Goal: Book appointment/travel/reservation

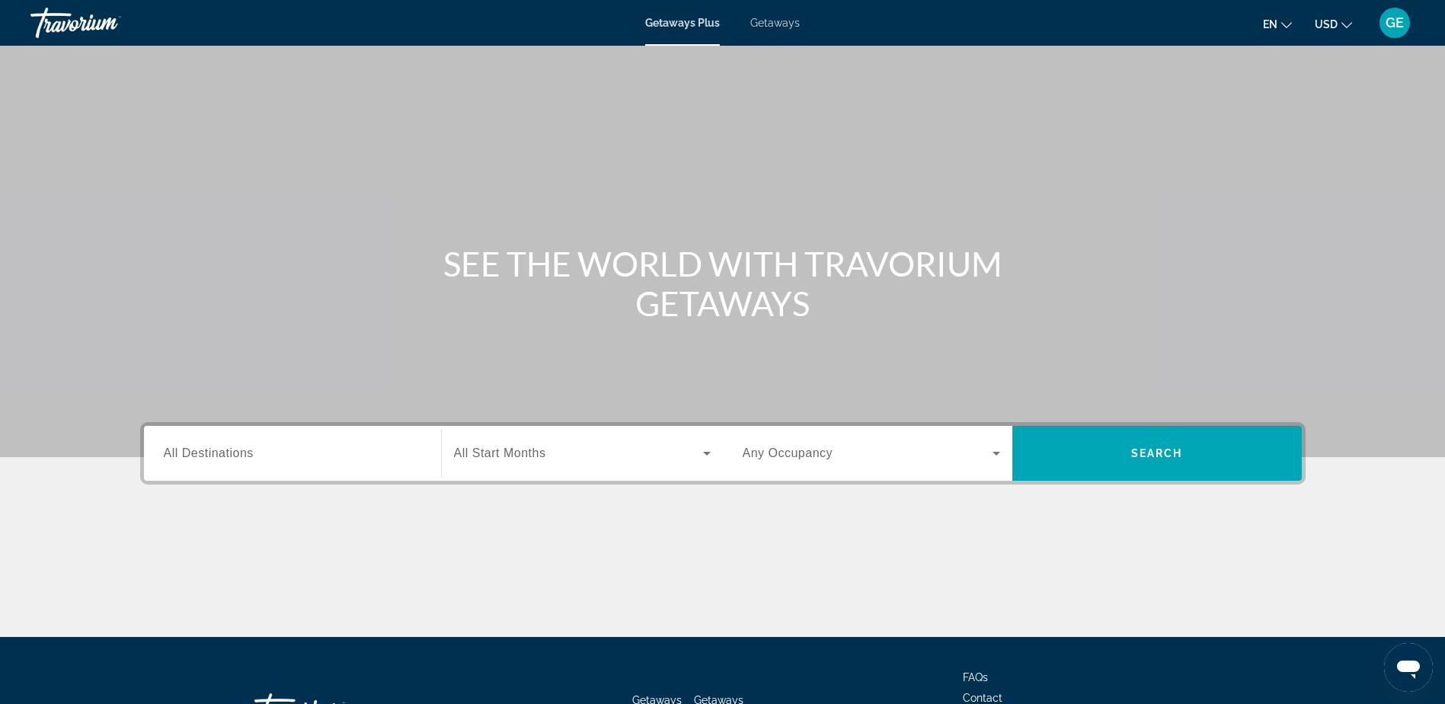
click at [378, 442] on div "Search widget" at bounding box center [292, 453] width 257 height 43
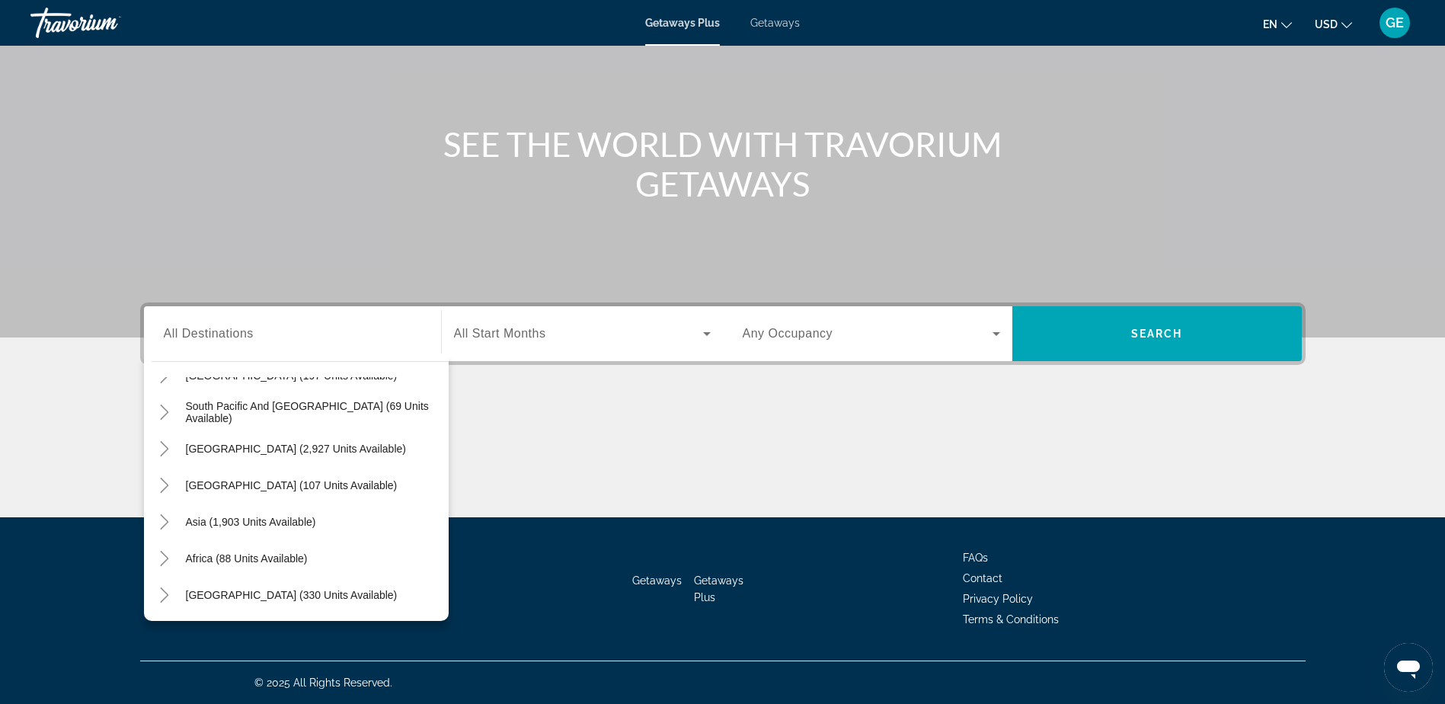
scroll to position [239, 0]
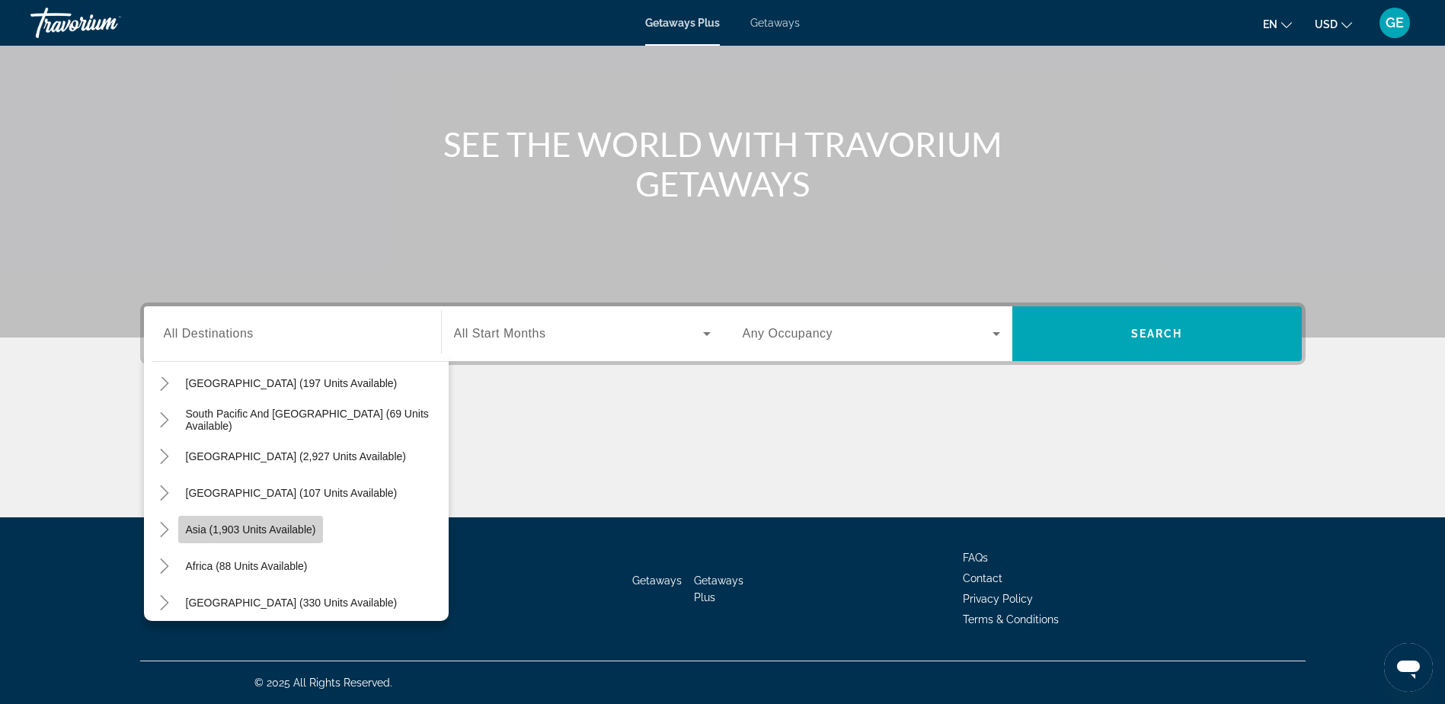
click at [246, 523] on span "Asia (1,903 units available)" at bounding box center [251, 529] width 130 height 12
type input "**********"
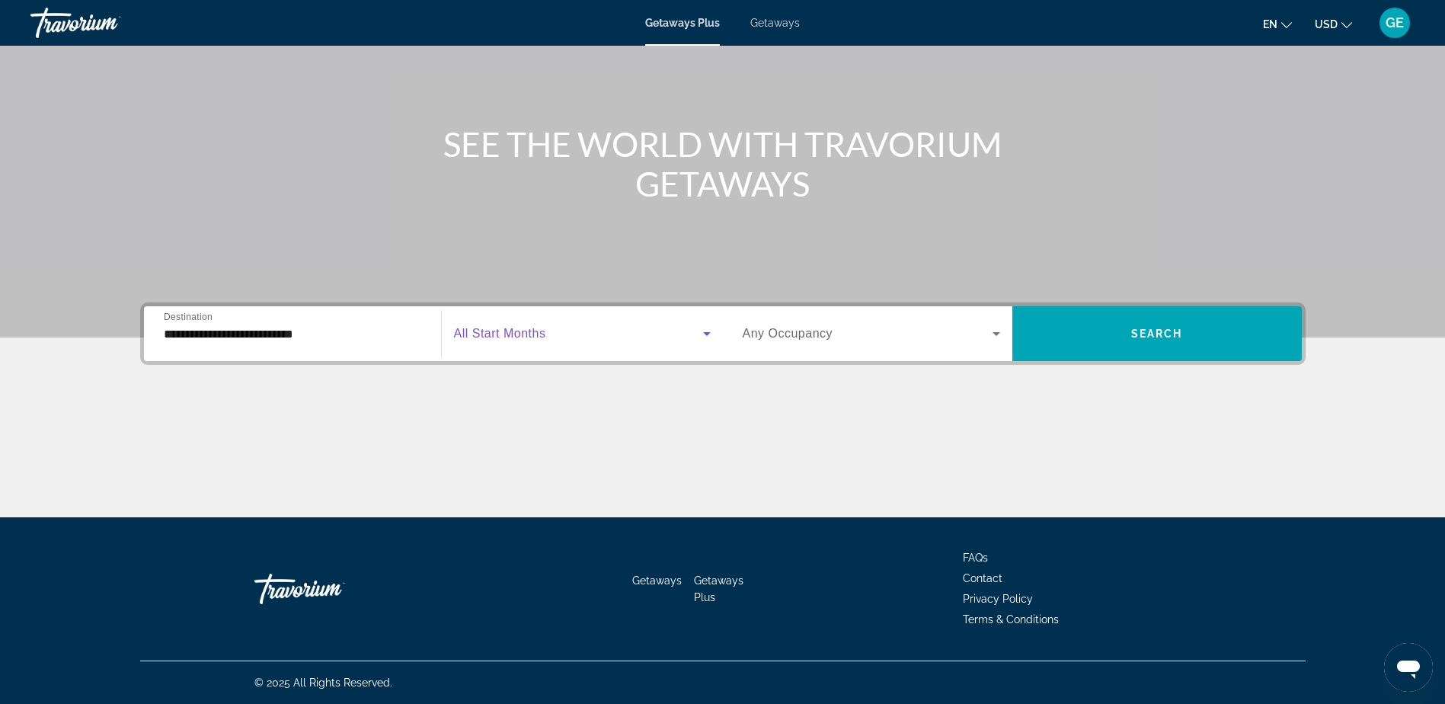
click at [707, 336] on icon "Search widget" at bounding box center [707, 333] width 18 height 18
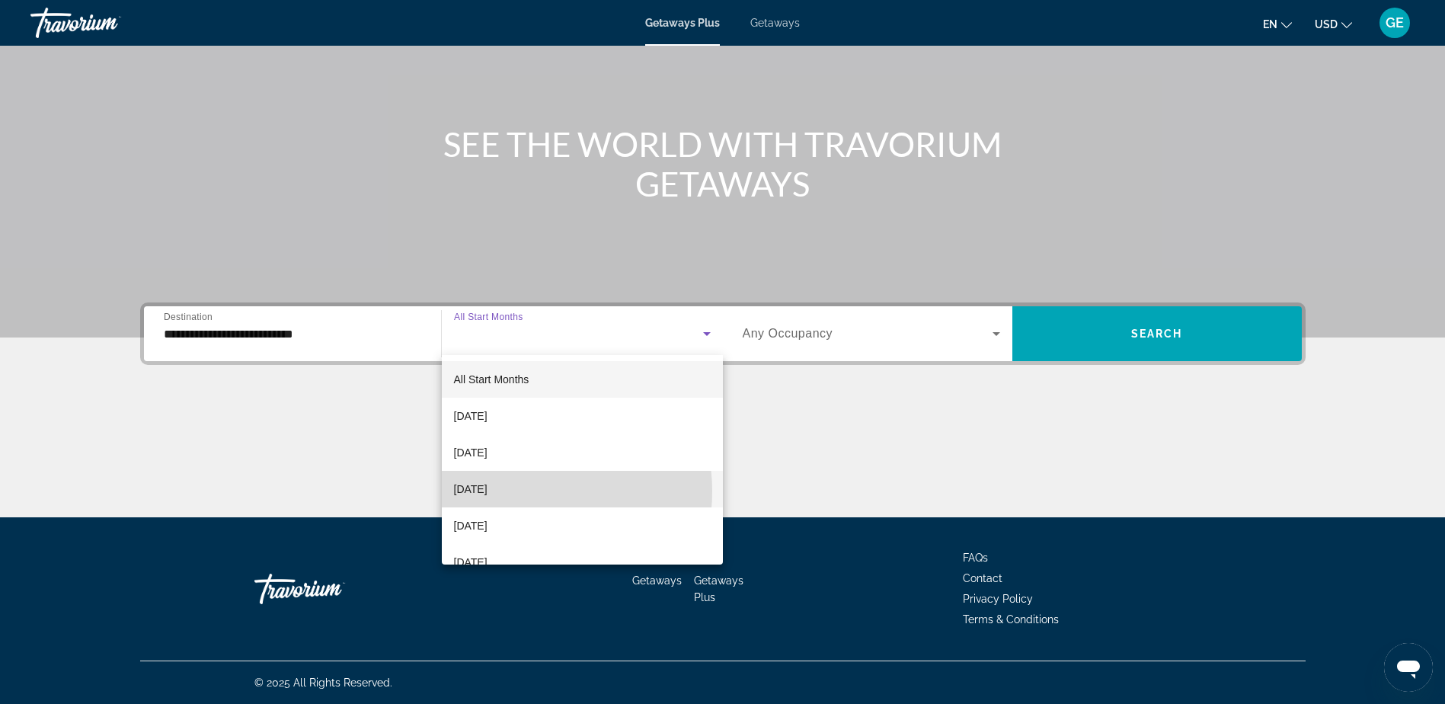
click at [487, 491] on span "[DATE]" at bounding box center [471, 489] width 34 height 18
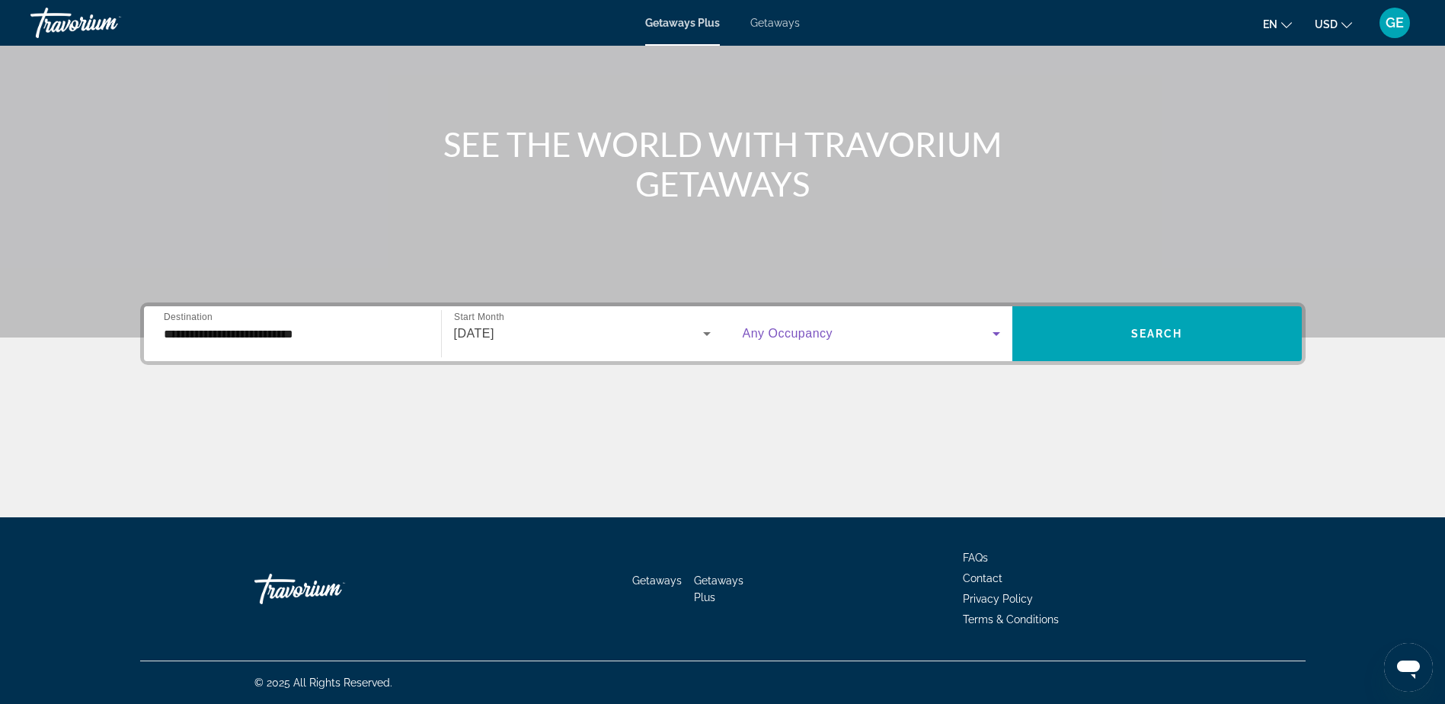
click at [1003, 334] on icon "Search widget" at bounding box center [996, 333] width 18 height 18
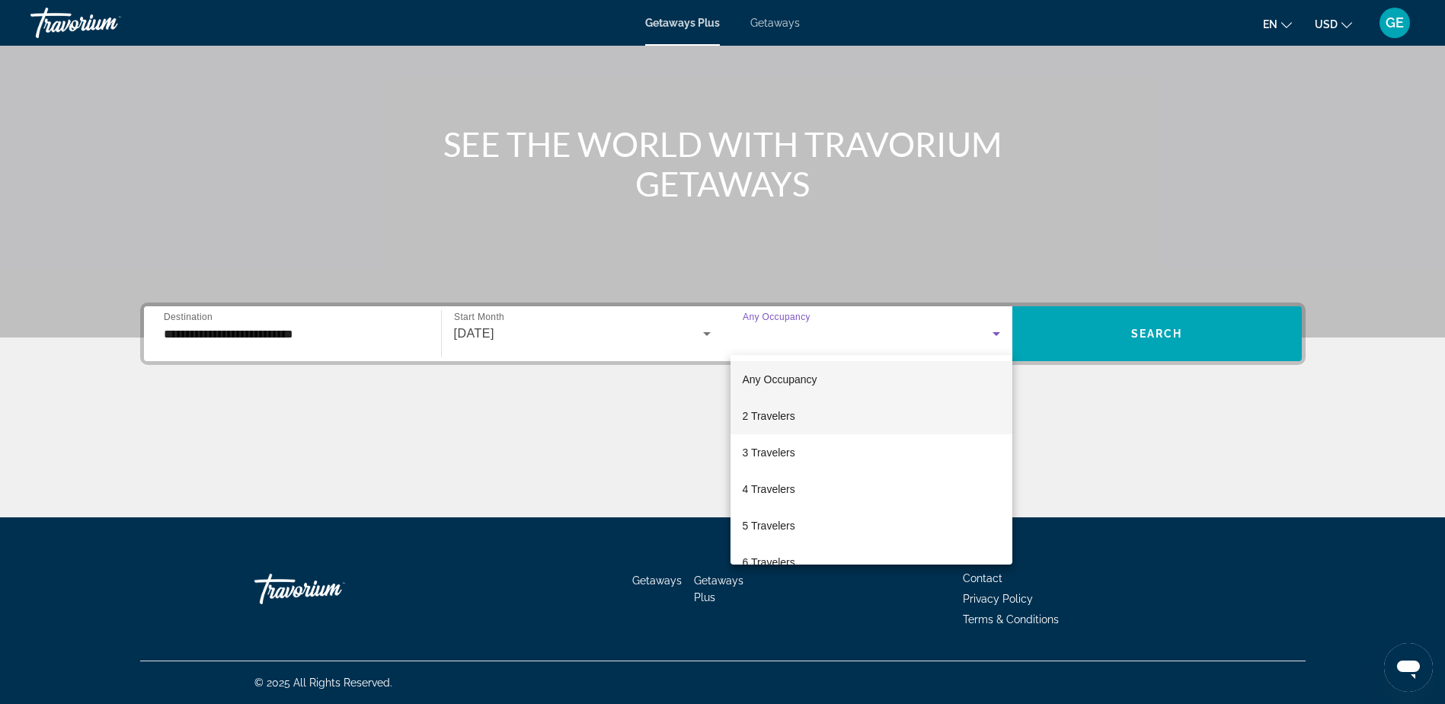
click at [801, 416] on mat-option "2 Travelers" at bounding box center [871, 416] width 282 height 37
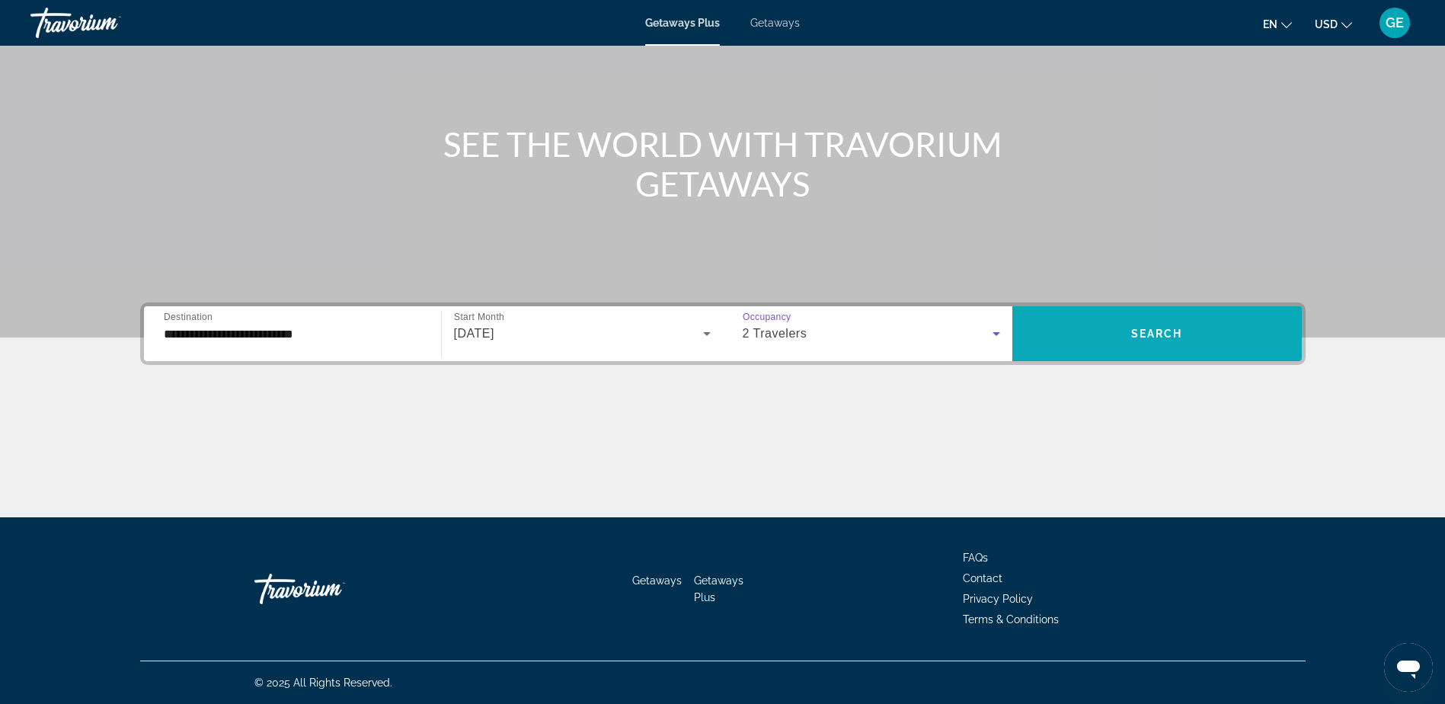
click at [1091, 343] on span "Search widget" at bounding box center [1156, 333] width 289 height 37
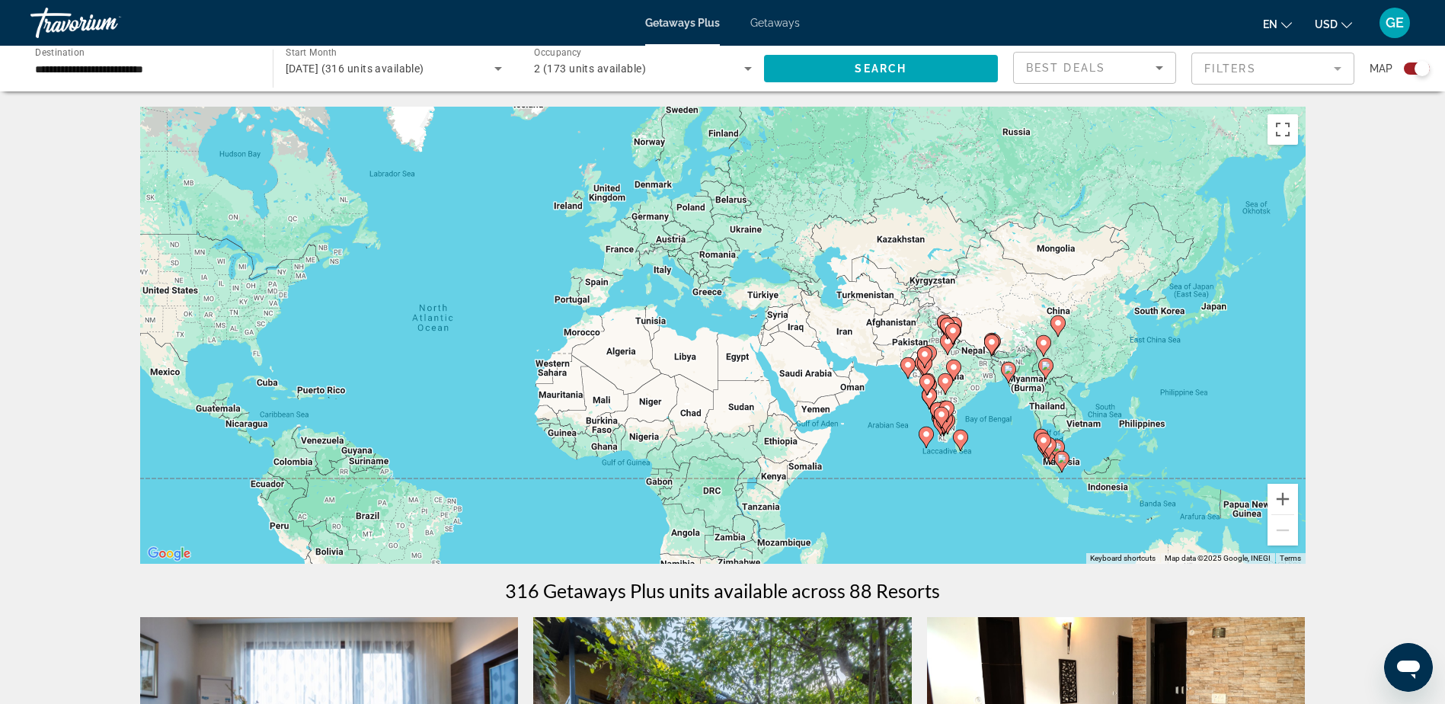
drag, startPoint x: 1006, startPoint y: 411, endPoint x: 788, endPoint y: 417, distance: 217.9
click at [788, 417] on div "To activate drag with keyboard, press Alt + Enter. Once in keyboard drag state,…" at bounding box center [722, 335] width 1165 height 457
click at [1048, 413] on div "To activate drag with keyboard, press Alt + Enter. Once in keyboard drag state,…" at bounding box center [722, 335] width 1165 height 457
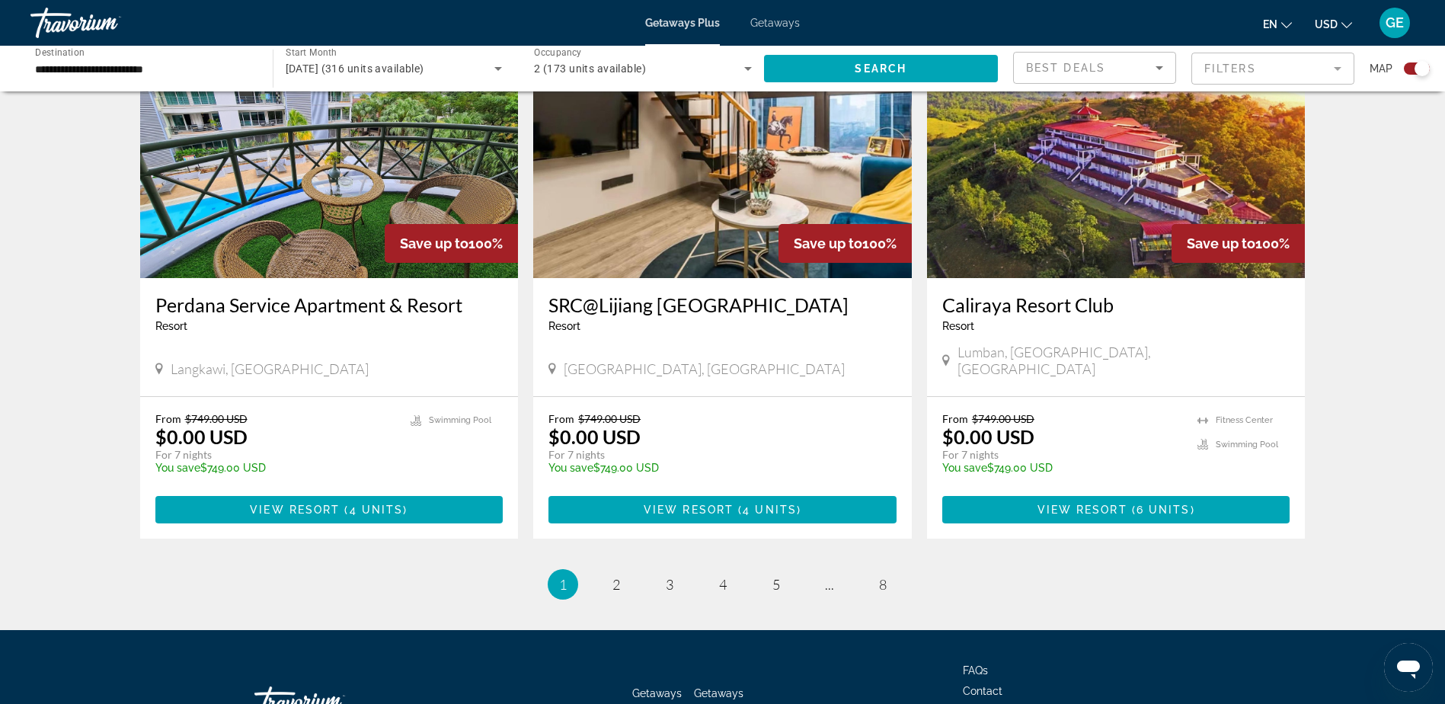
scroll to position [2209, 0]
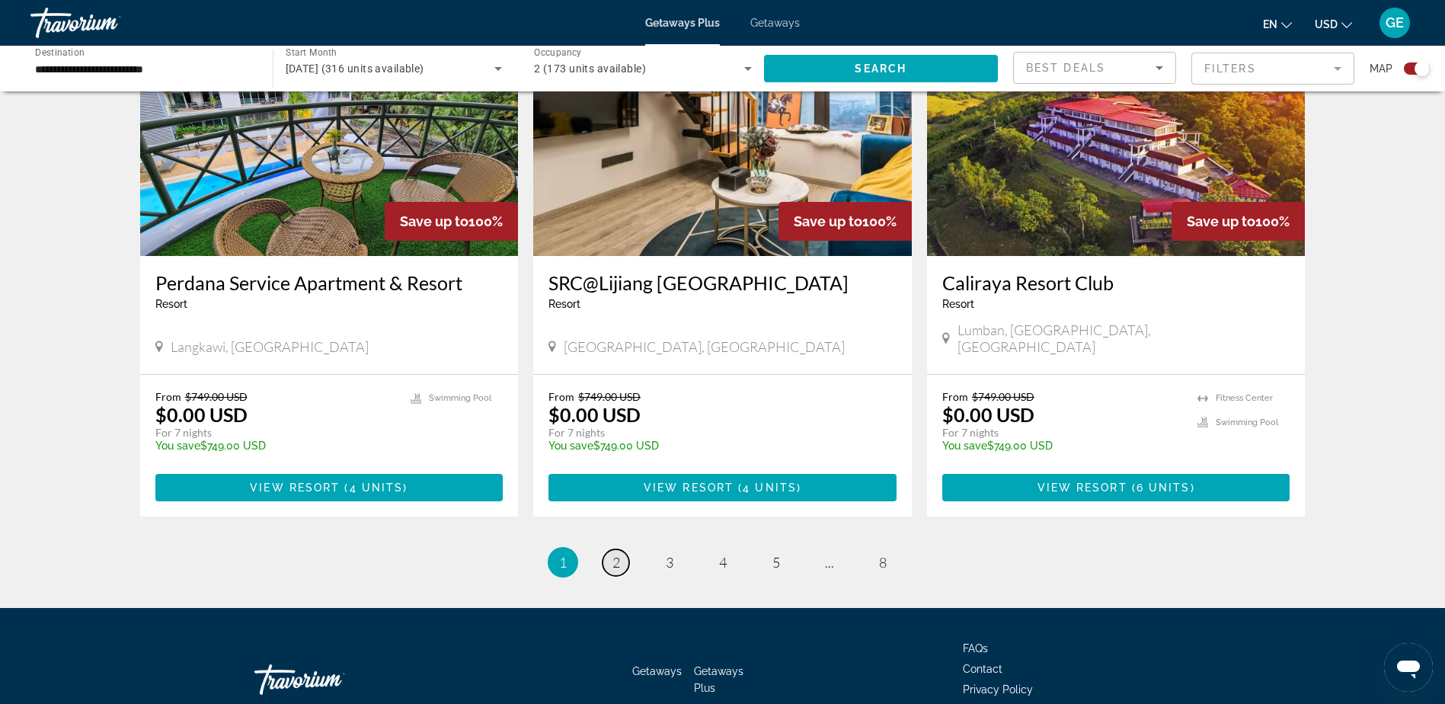
click at [614, 554] on span "2" at bounding box center [616, 562] width 8 height 17
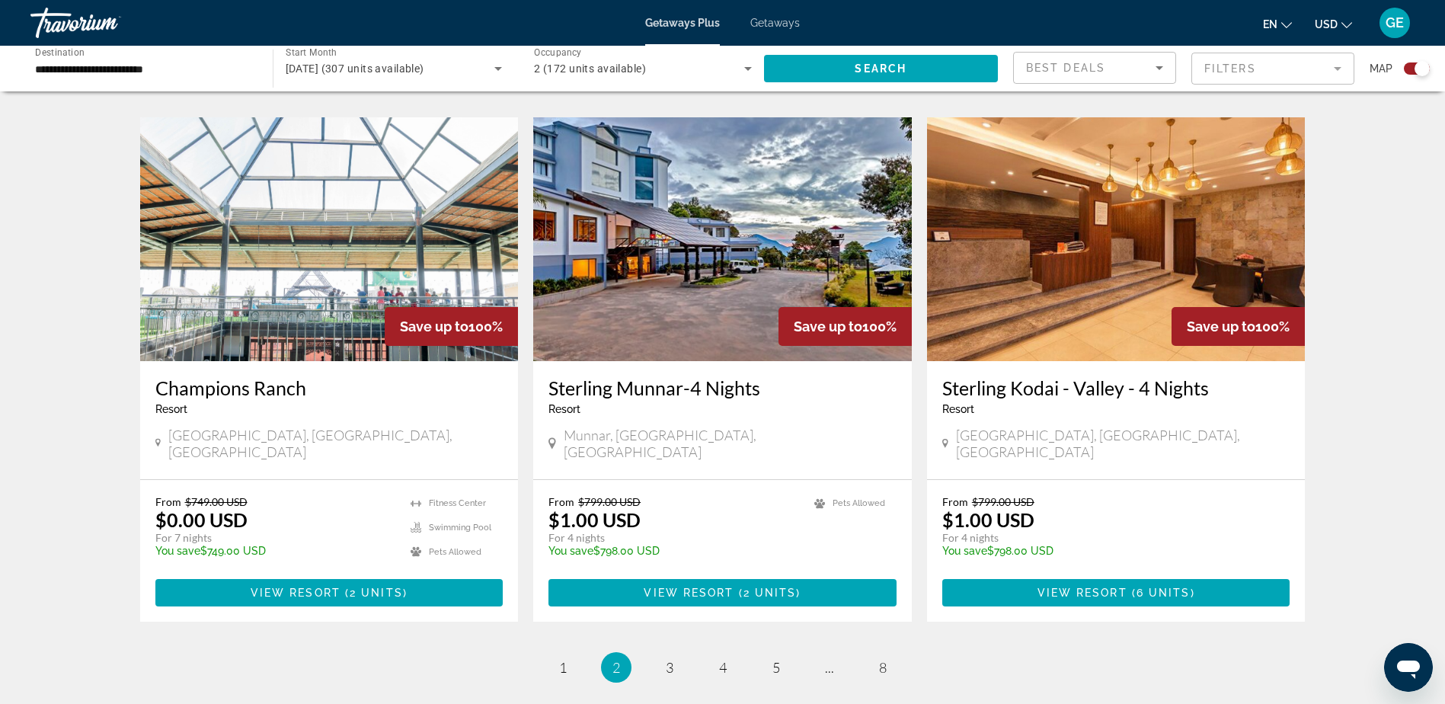
scroll to position [2209, 0]
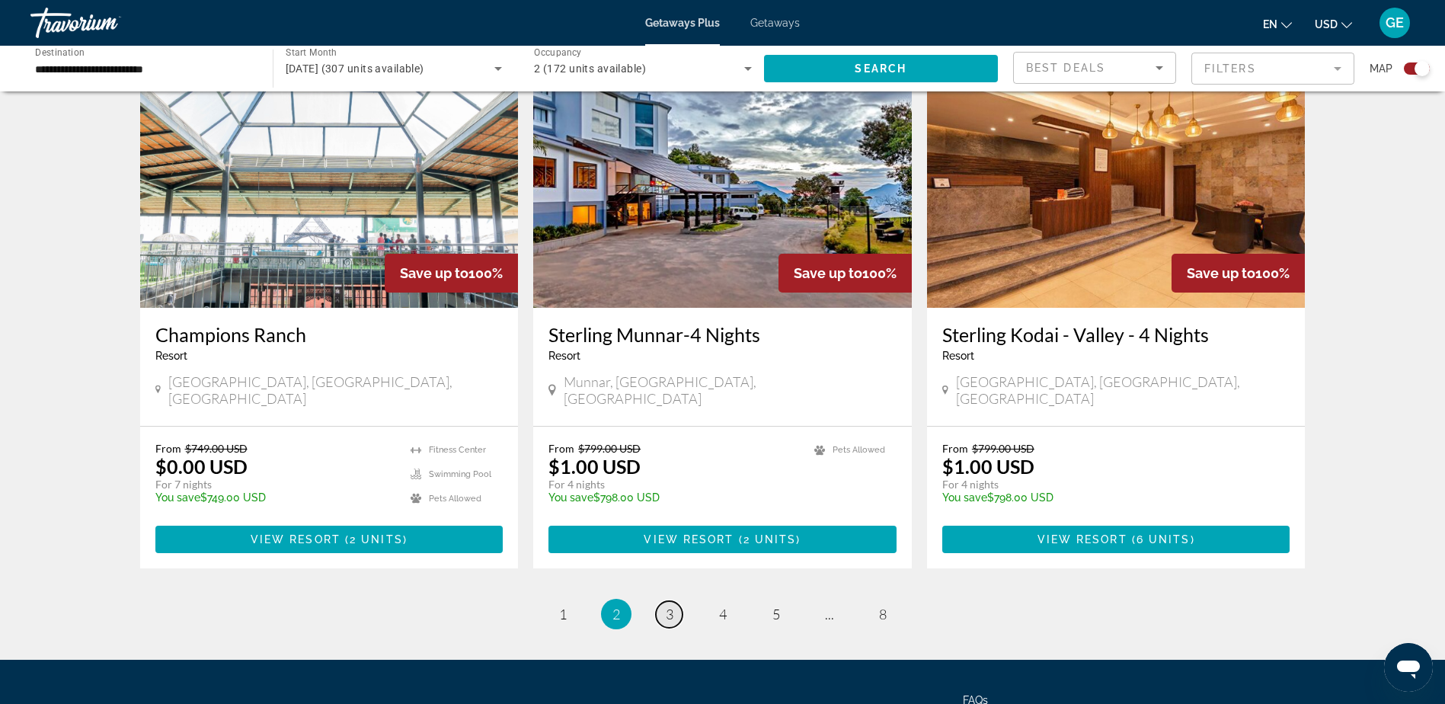
click at [672, 601] on link "page 3" at bounding box center [669, 614] width 27 height 27
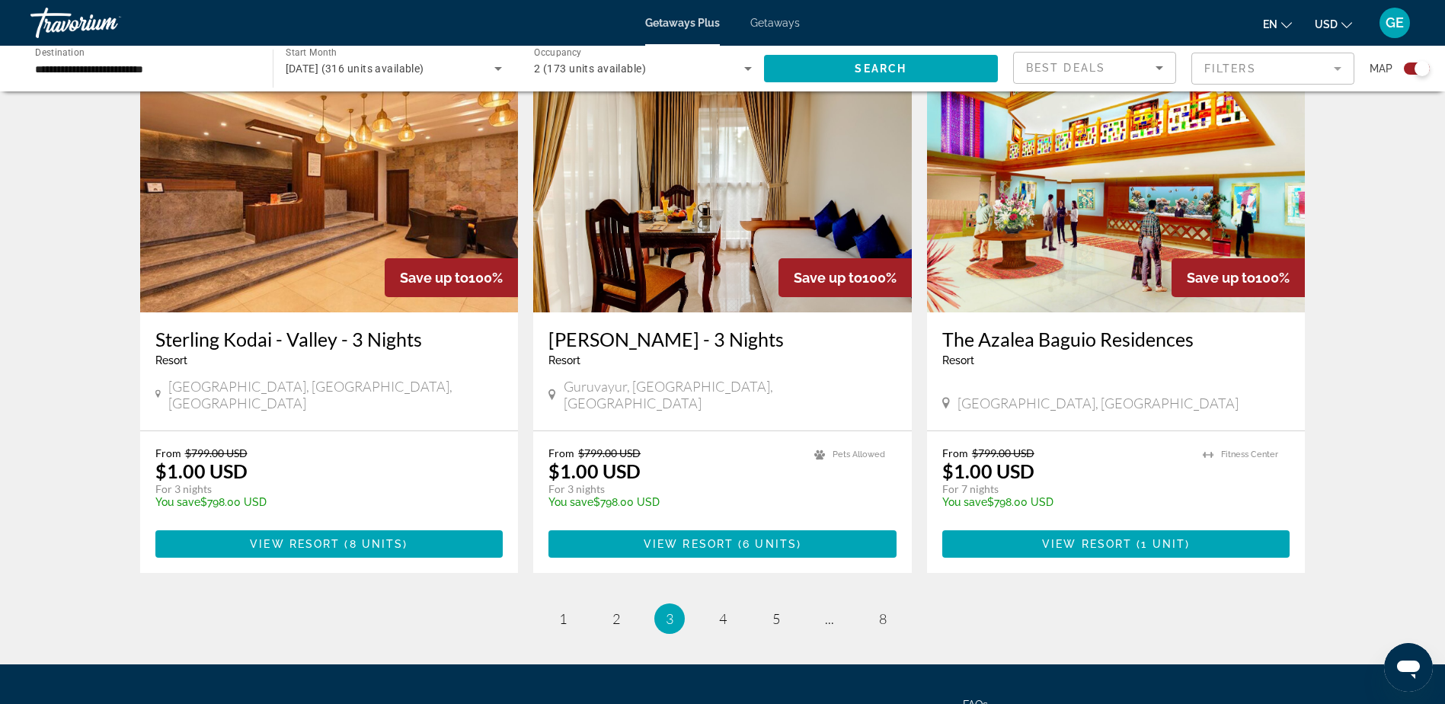
scroll to position [2209, 0]
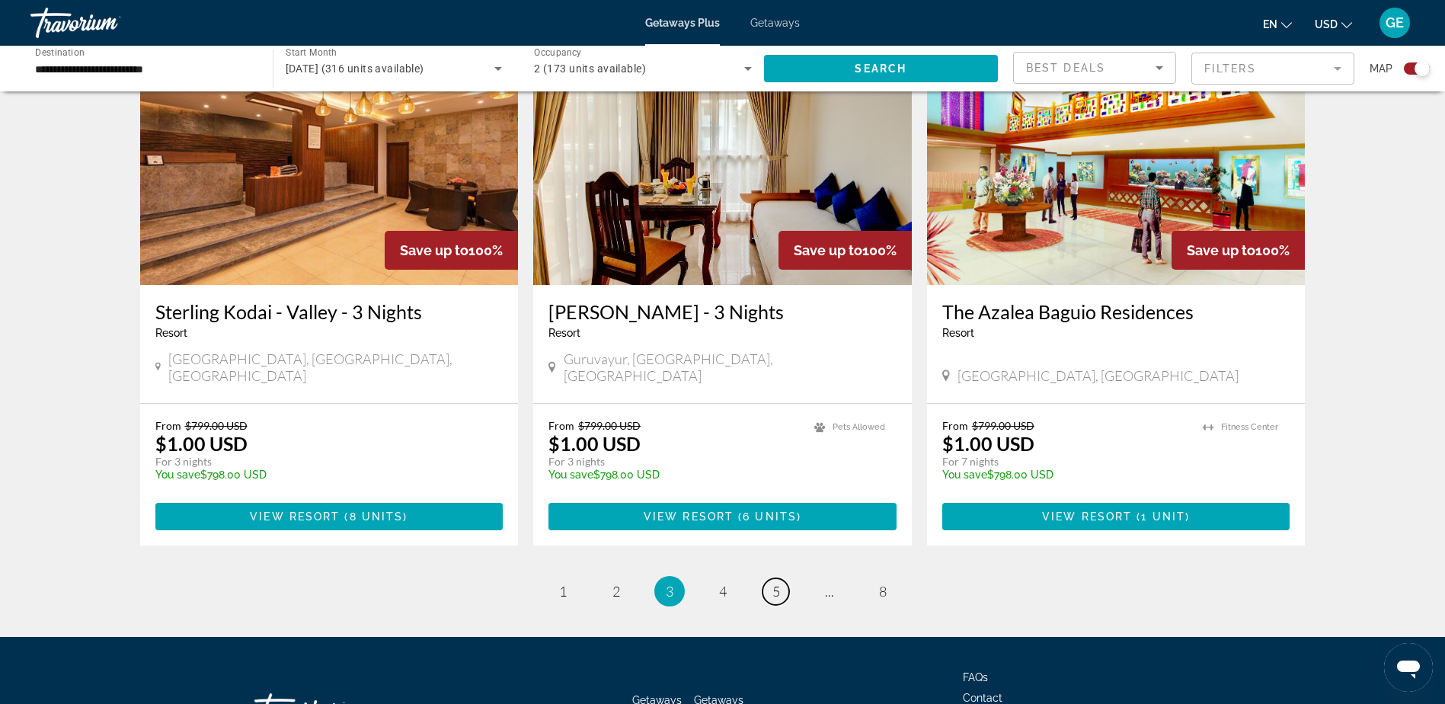
drag, startPoint x: 774, startPoint y: 540, endPoint x: 786, endPoint y: 536, distance: 12.8
click at [775, 583] on span "5" at bounding box center [776, 591] width 8 height 17
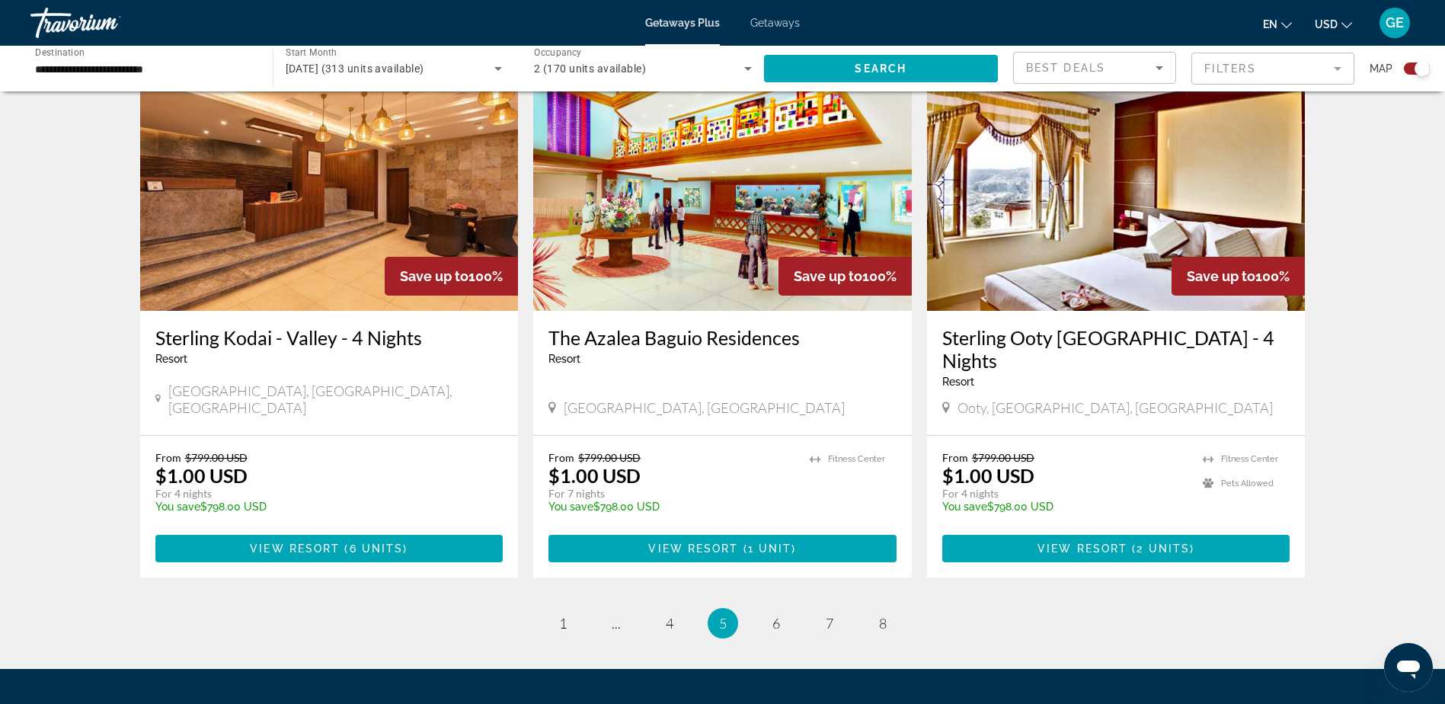
scroll to position [2255, 0]
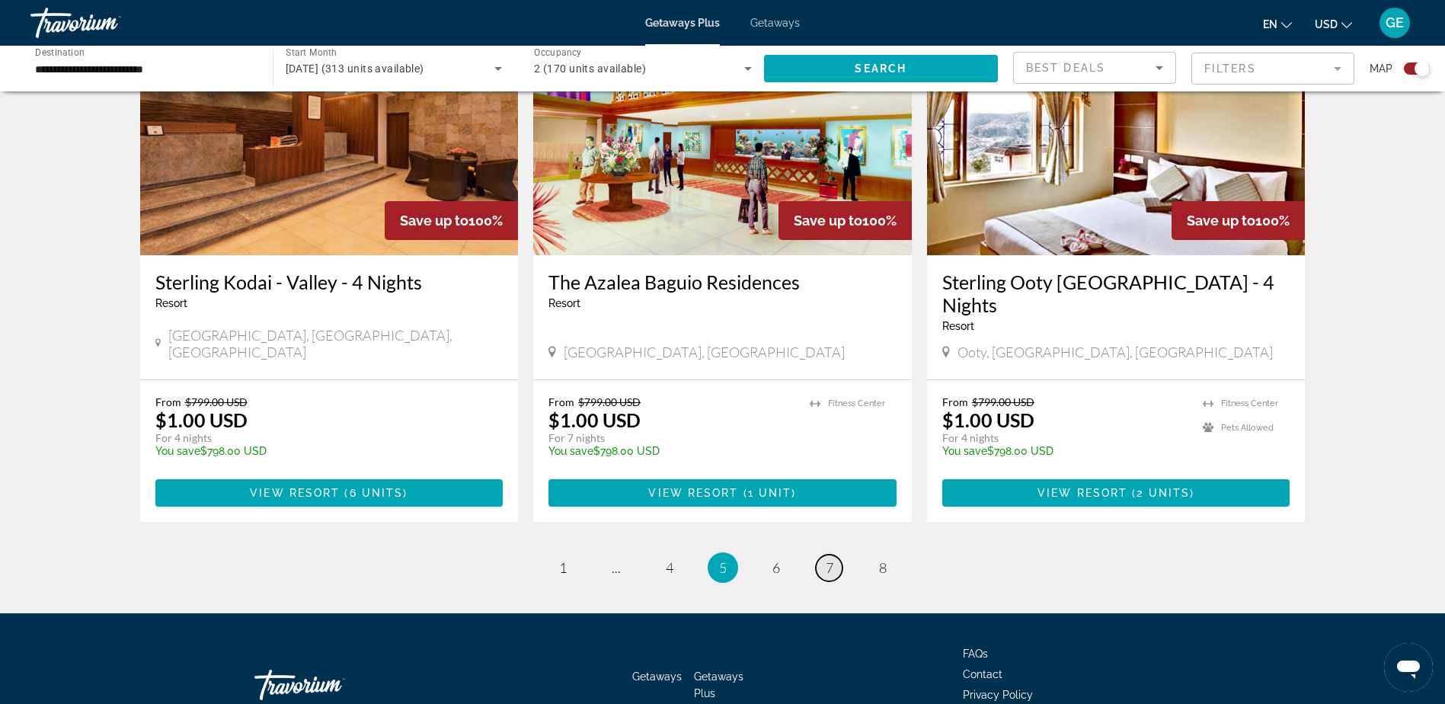
click at [826, 559] on span "7" at bounding box center [830, 567] width 8 height 17
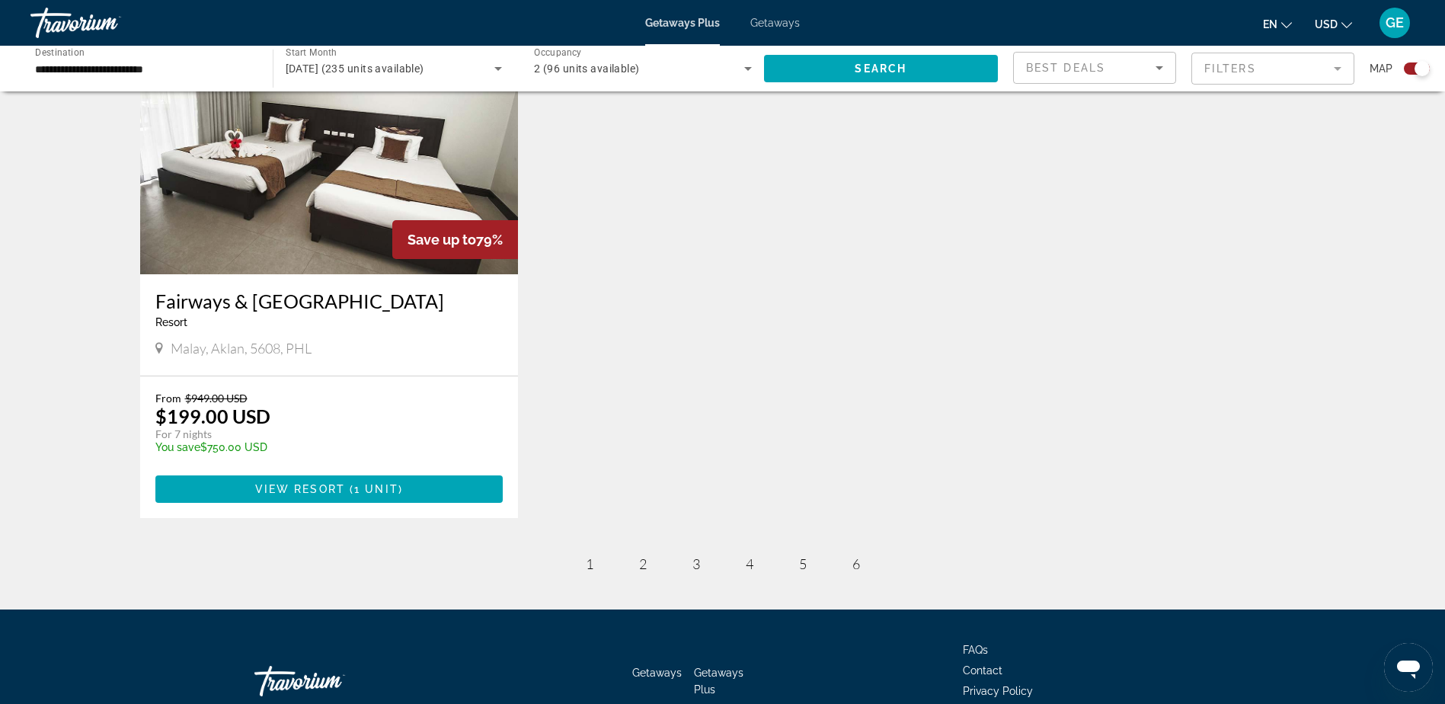
scroll to position [609, 0]
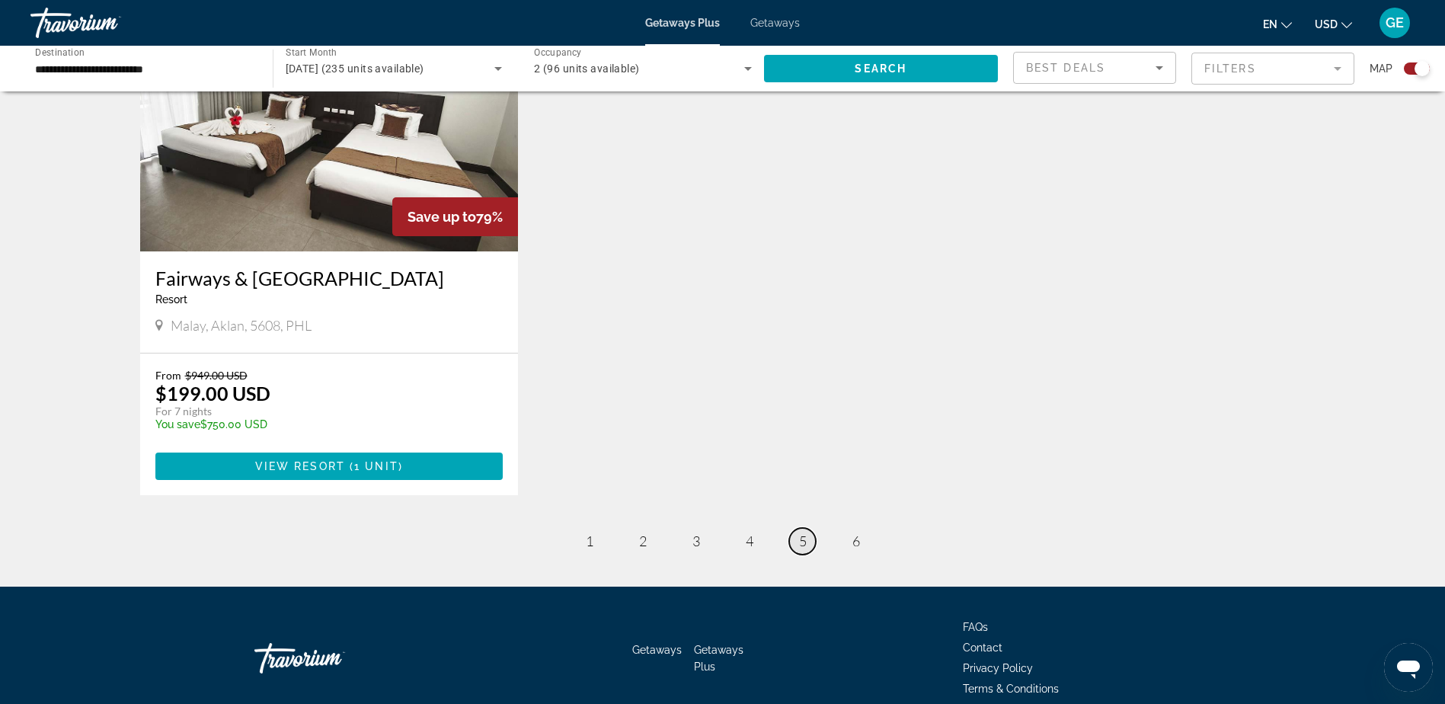
click at [805, 549] on span "5" at bounding box center [803, 540] width 8 height 17
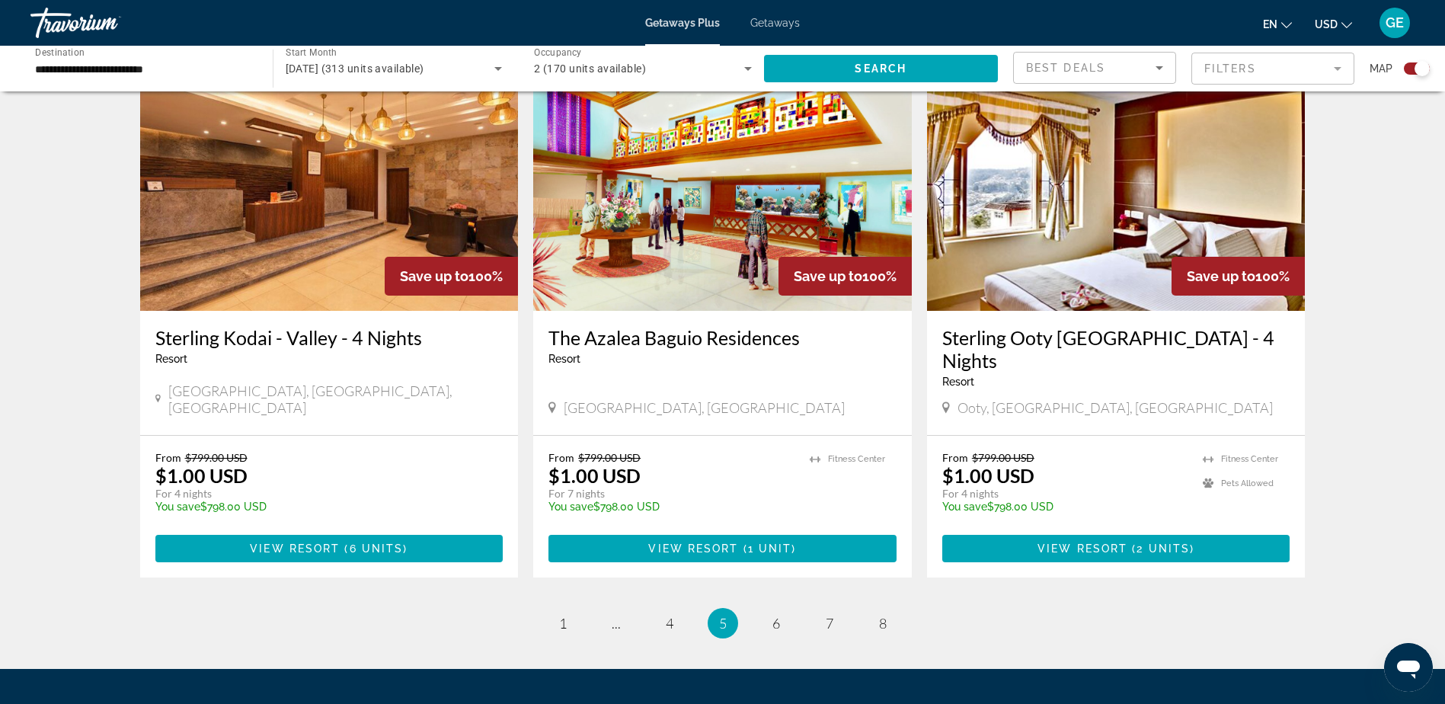
scroll to position [2209, 0]
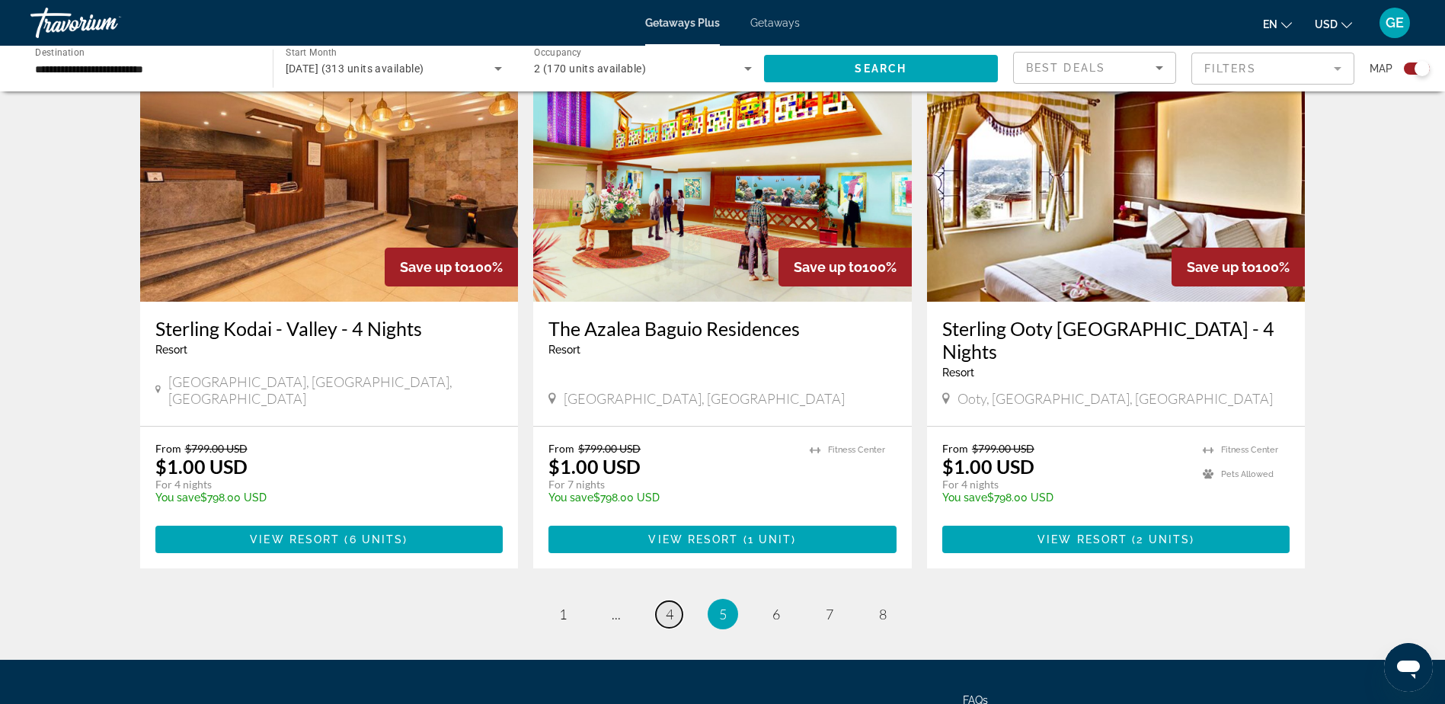
click at [672, 605] on span "4" at bounding box center [670, 613] width 8 height 17
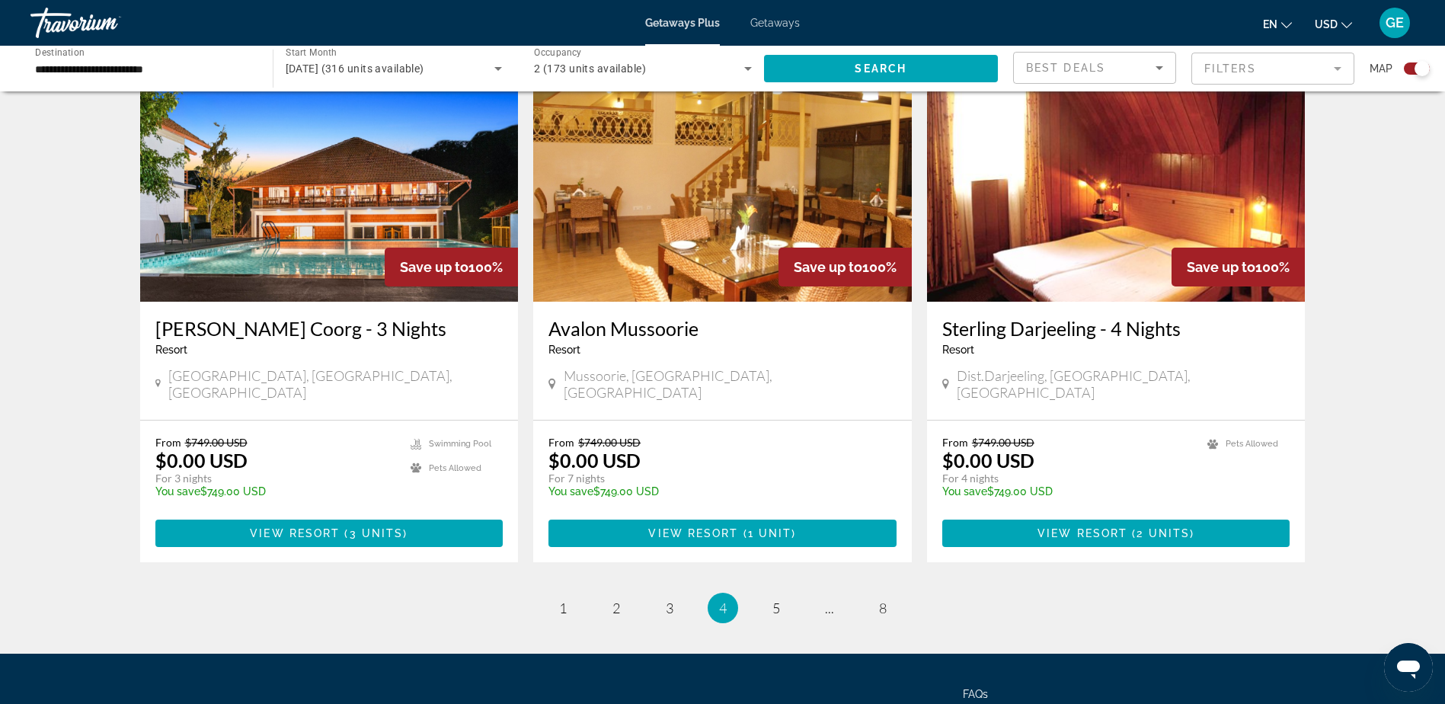
scroll to position [2255, 0]
